Goal: Communication & Community: Answer question/provide support

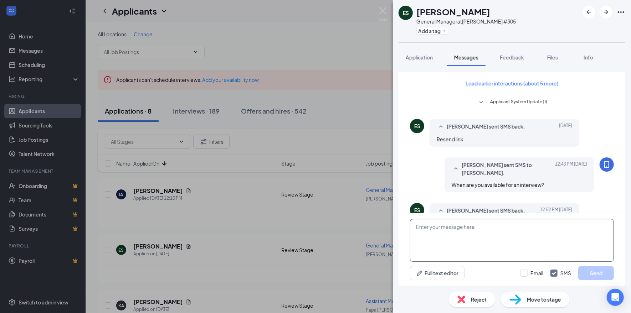
scroll to position [317, 0]
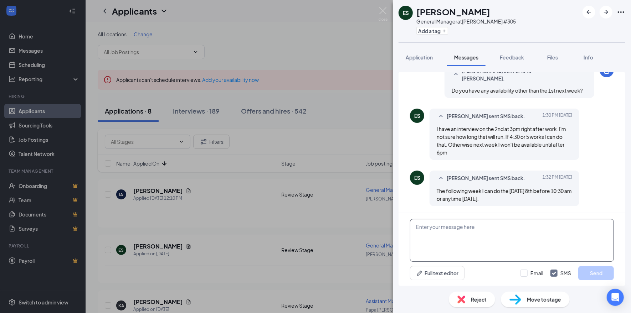
click at [443, 230] on textarea at bounding box center [512, 240] width 204 height 43
type textarea "I can do [DATE] at 9:30."
click at [599, 276] on button "Send" at bounding box center [596, 273] width 36 height 14
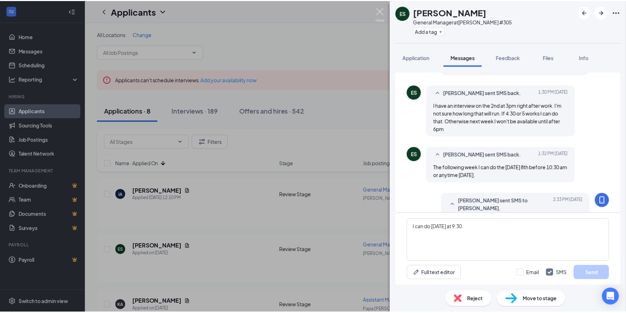
scroll to position [363, 0]
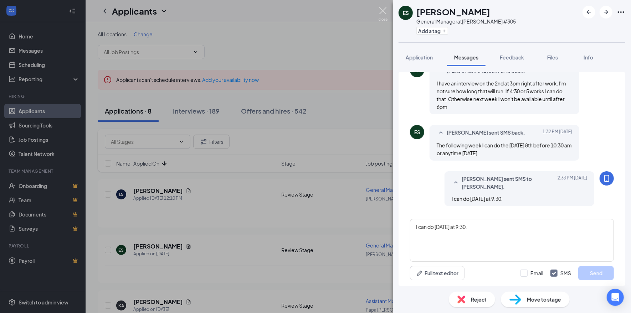
click at [382, 11] on img at bounding box center [383, 14] width 9 height 14
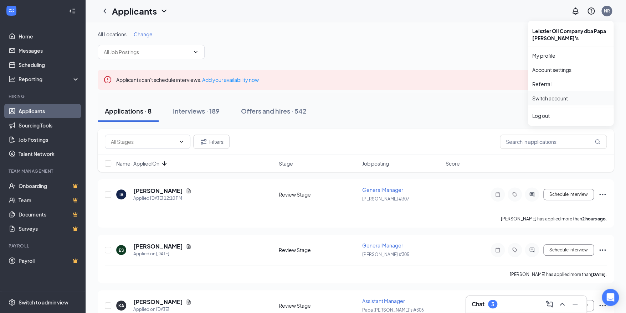
click at [565, 97] on link "Switch account" at bounding box center [550, 98] width 36 height 6
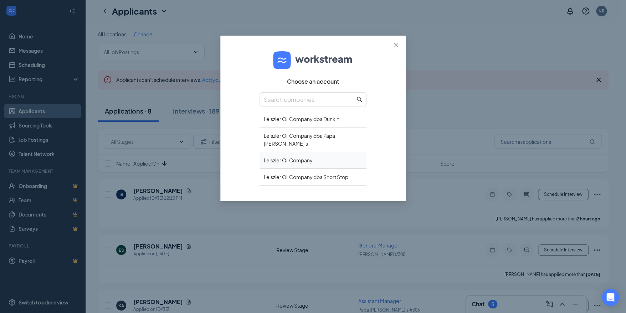
click at [312, 152] on div "Leiszler Oil Company" at bounding box center [313, 160] width 107 height 17
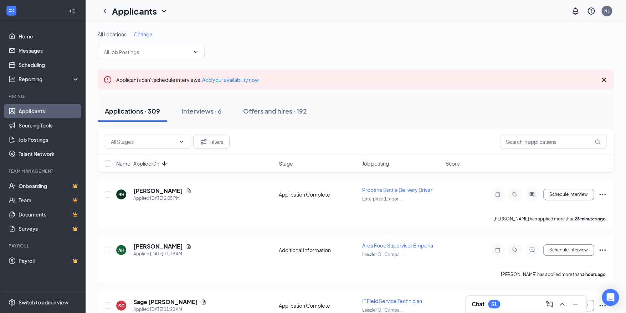
click at [511, 311] on div "Chat 51" at bounding box center [526, 304] width 121 height 17
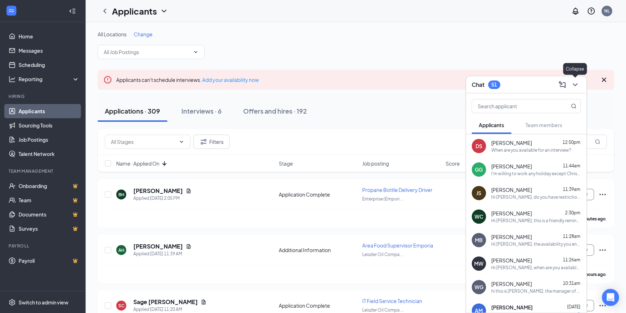
click at [579, 82] on button at bounding box center [574, 84] width 11 height 11
